Goal: Task Accomplishment & Management: Manage account settings

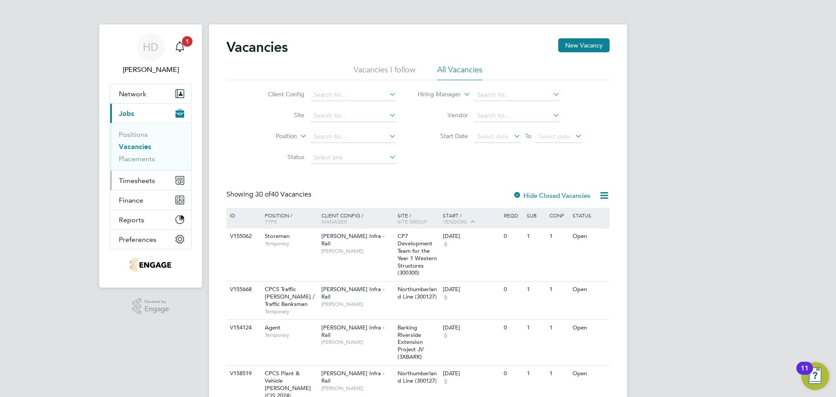
click at [124, 184] on span "Timesheets" at bounding box center [137, 180] width 36 height 8
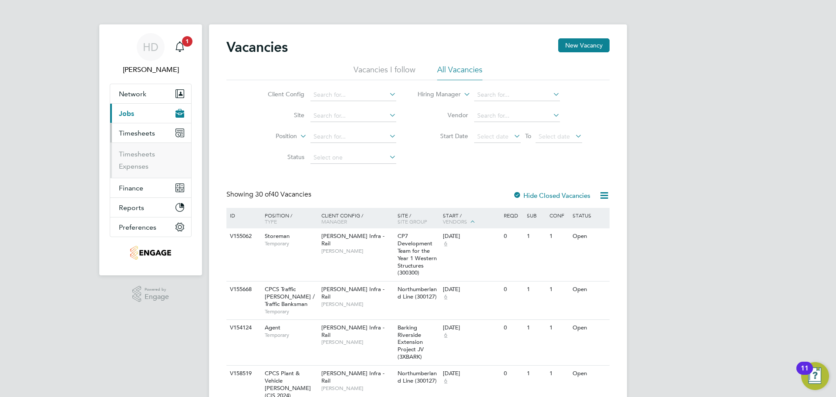
click at [144, 149] on ul "Timesheets Expenses" at bounding box center [150, 159] width 81 height 35
click at [144, 152] on link "Timesheets" at bounding box center [137, 154] width 36 height 8
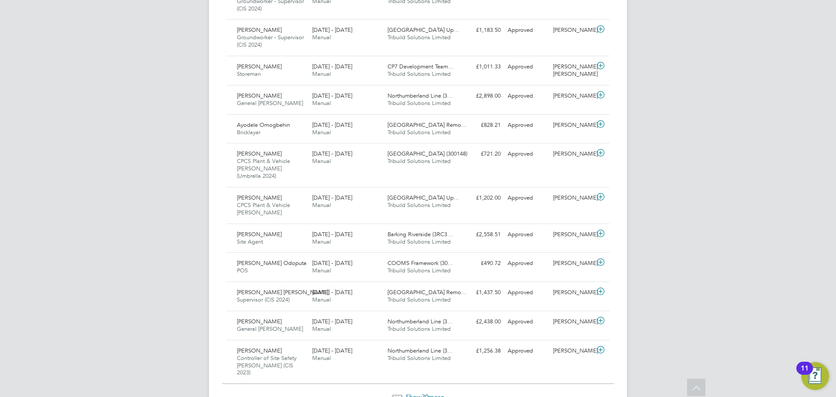
click at [431, 392] on span "Show 30 more" at bounding box center [425, 396] width 38 height 8
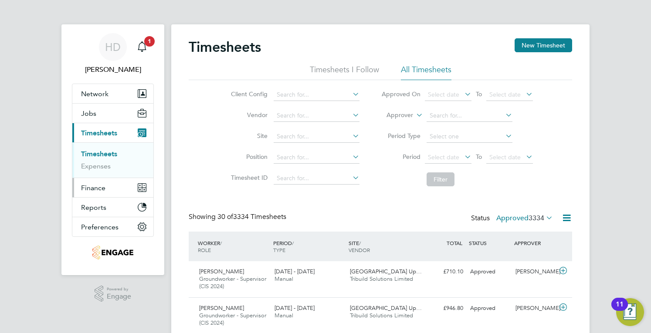
click at [96, 185] on span "Finance" at bounding box center [93, 188] width 24 height 8
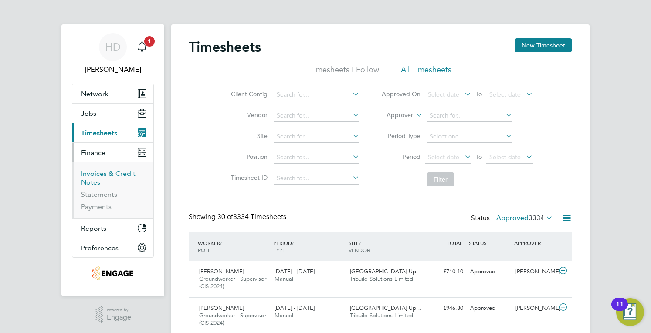
click at [96, 175] on link "Invoices & Credit Notes" at bounding box center [108, 177] width 54 height 17
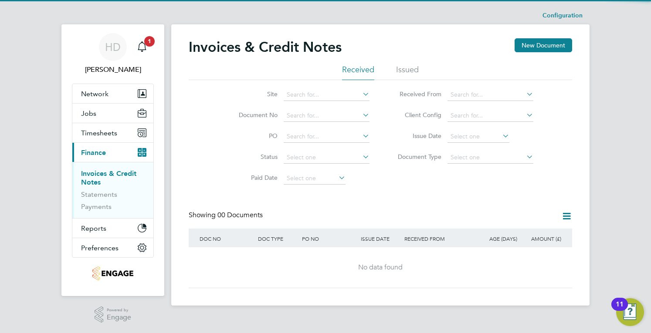
click at [415, 68] on li "Issued" at bounding box center [407, 72] width 23 height 16
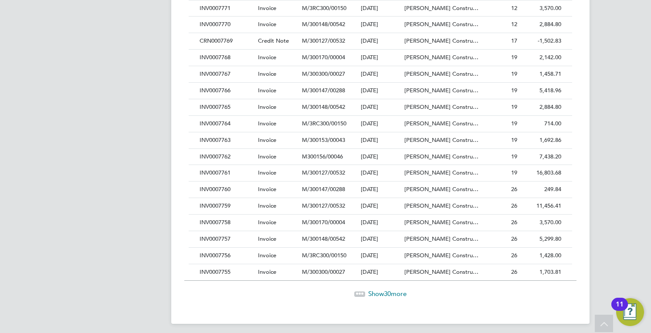
click at [389, 290] on span "30" at bounding box center [387, 294] width 7 height 8
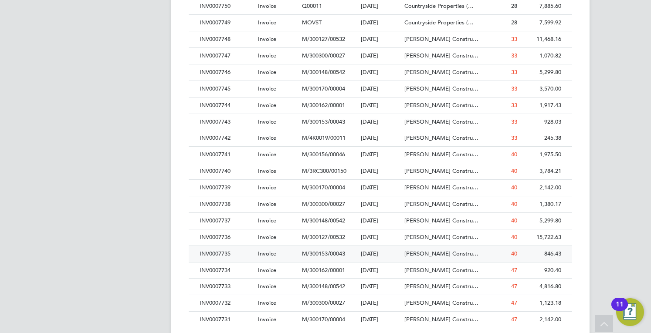
click at [252, 249] on div "INV0007735" at bounding box center [226, 254] width 58 height 16
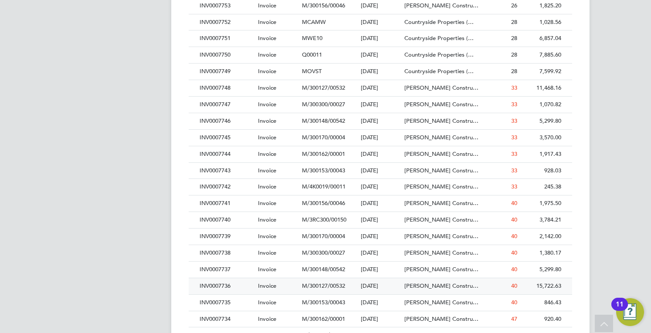
click at [252, 278] on div "INV0007736" at bounding box center [226, 286] width 58 height 16
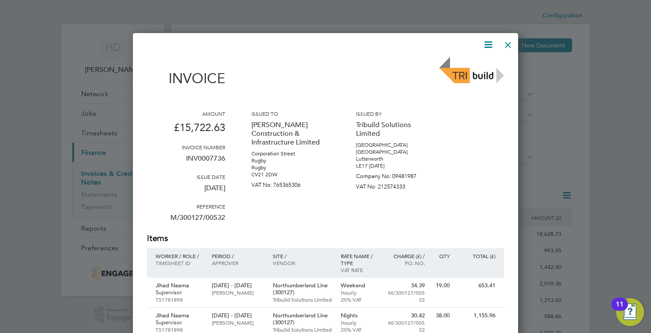
click at [510, 42] on div at bounding box center [508, 43] width 16 height 16
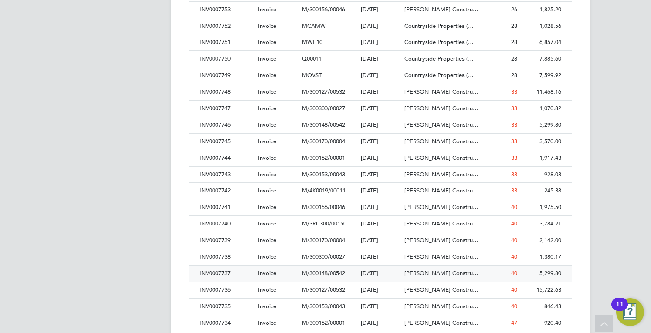
scroll to position [740, 0]
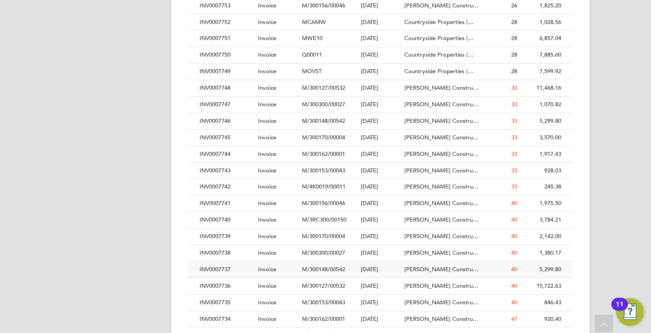
click at [257, 267] on div "Invoice" at bounding box center [278, 270] width 44 height 16
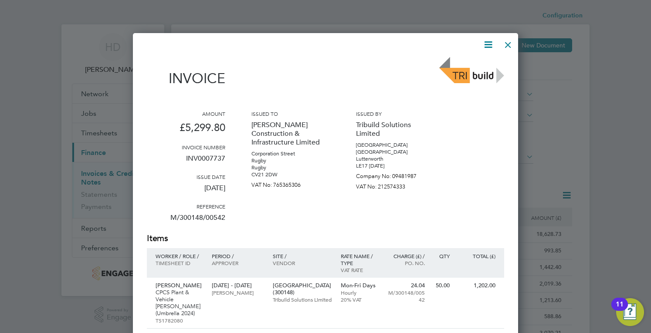
click at [510, 47] on div at bounding box center [508, 43] width 16 height 16
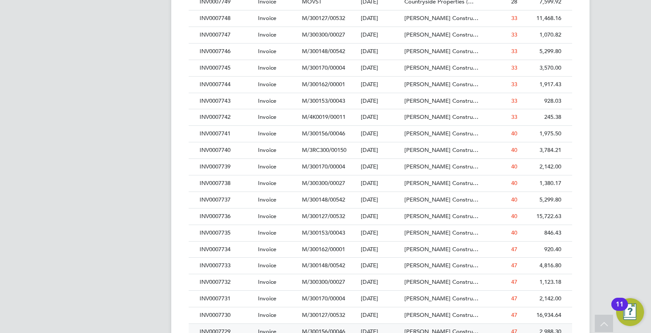
scroll to position [871, 0]
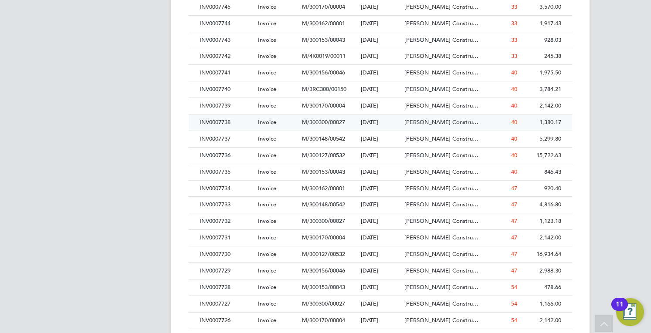
click at [229, 120] on div "INV0007738" at bounding box center [226, 123] width 58 height 16
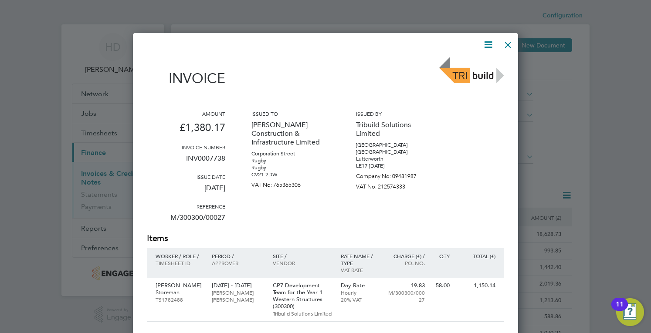
click at [509, 42] on div at bounding box center [508, 43] width 16 height 16
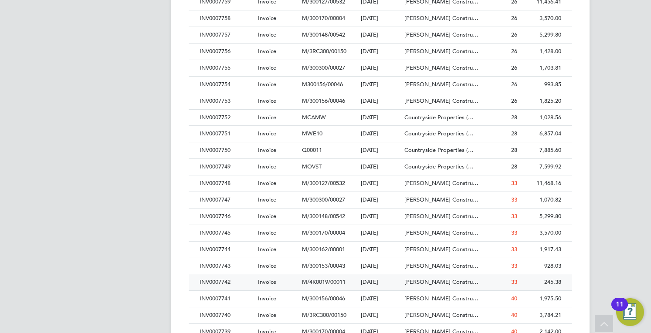
scroll to position [776, 0]
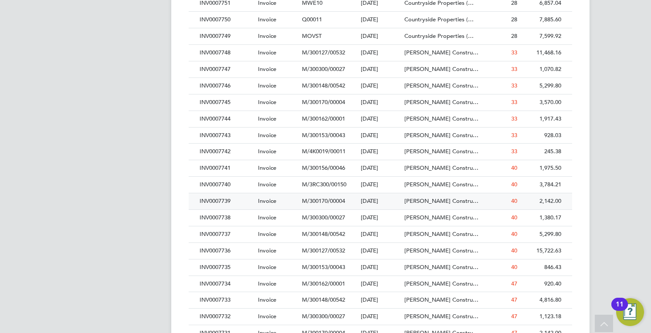
click at [229, 193] on div "INV0007739" at bounding box center [226, 201] width 58 height 16
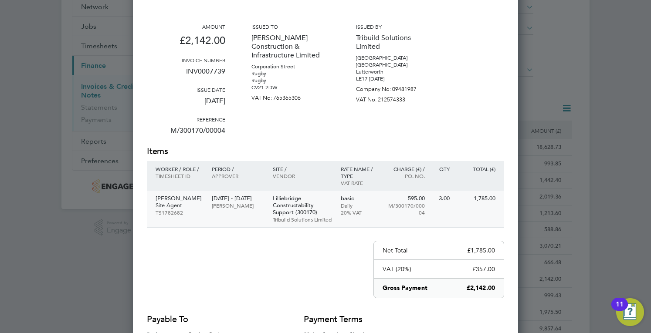
scroll to position [44, 0]
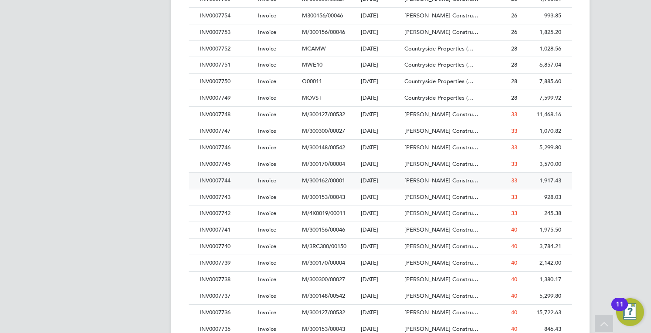
scroll to position [828, 0]
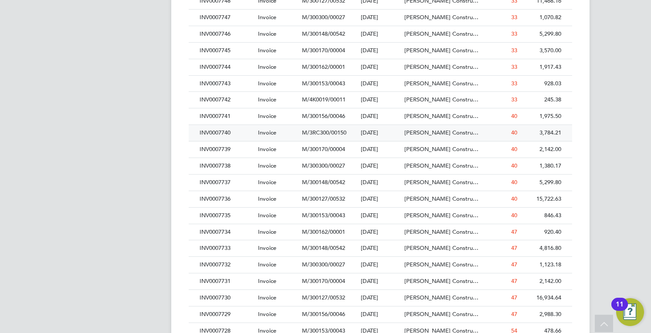
click at [233, 130] on div "INV0007740" at bounding box center [226, 133] width 58 height 16
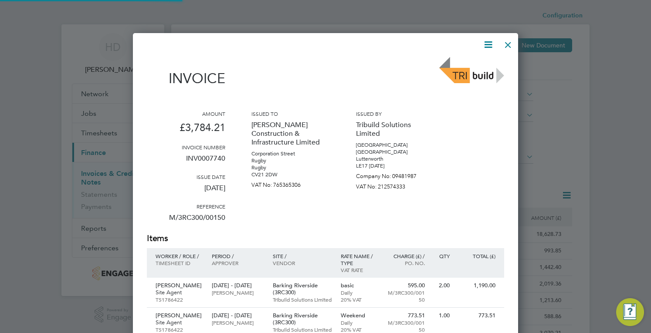
scroll to position [537, 385]
